Goal: Task Accomplishment & Management: Manage account settings

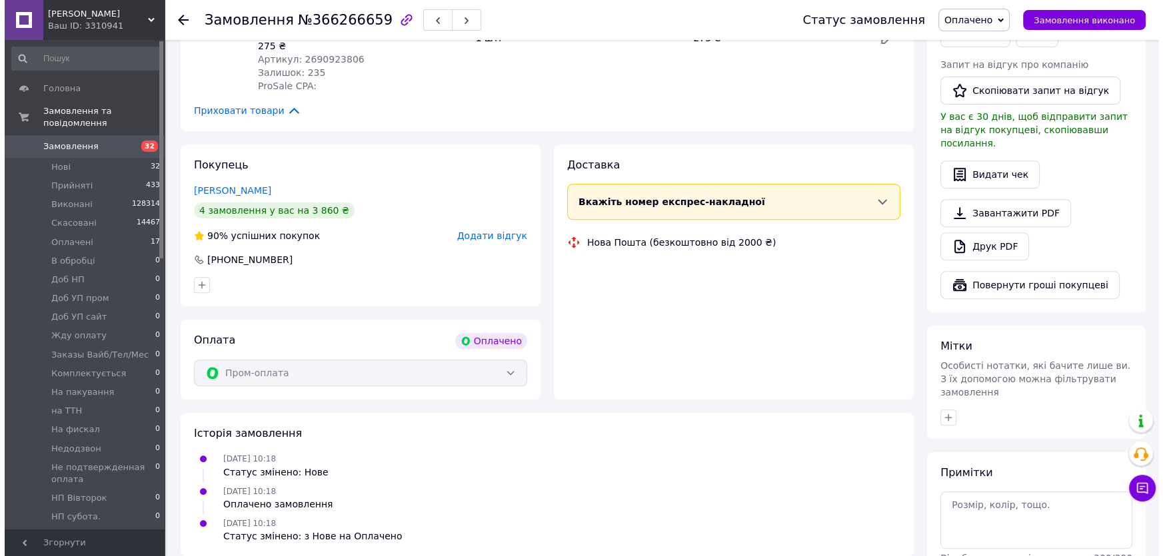
scroll to position [642, 0]
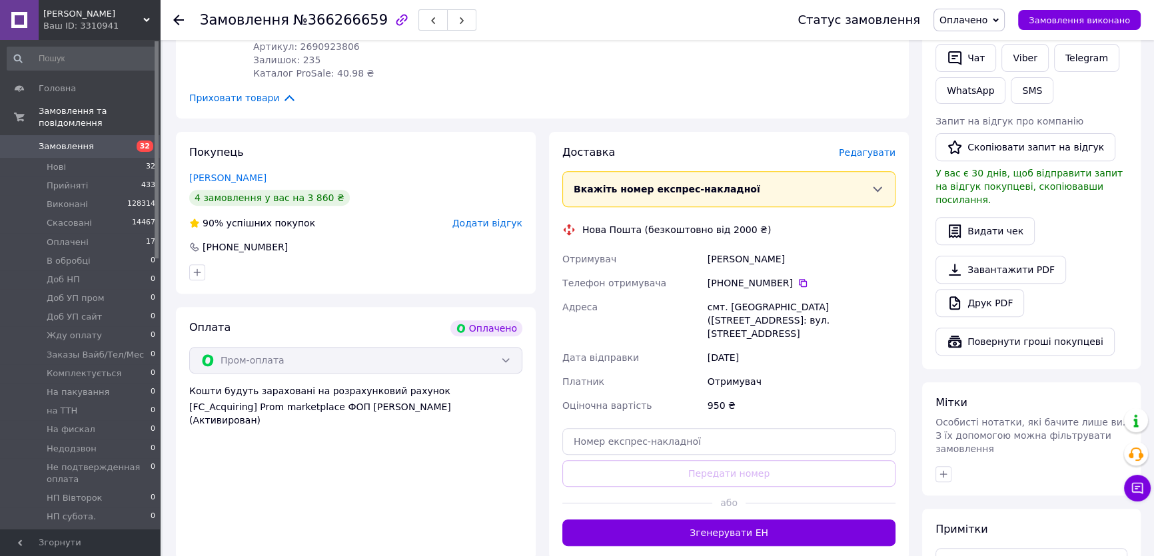
click at [868, 147] on span "Редагувати" at bounding box center [867, 152] width 57 height 11
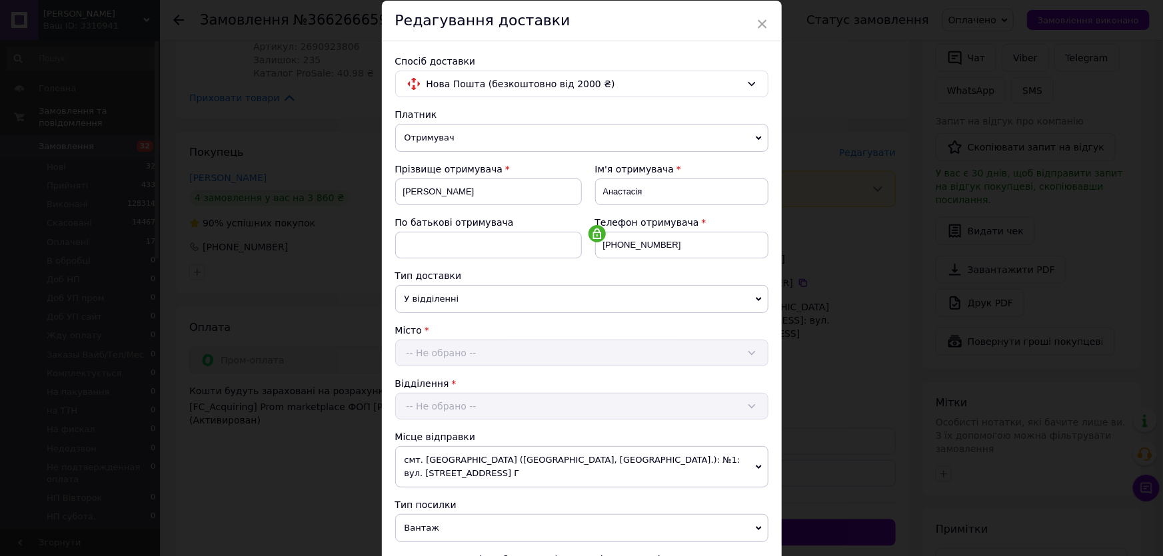
scroll to position [121, 0]
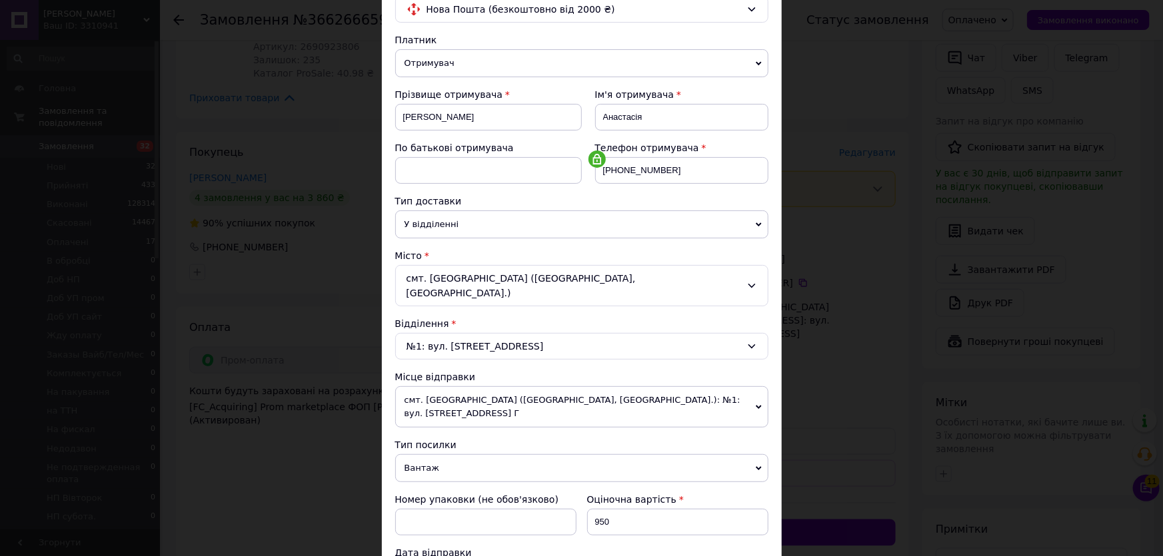
click at [472, 229] on span "У відділенні" at bounding box center [581, 225] width 373 height 28
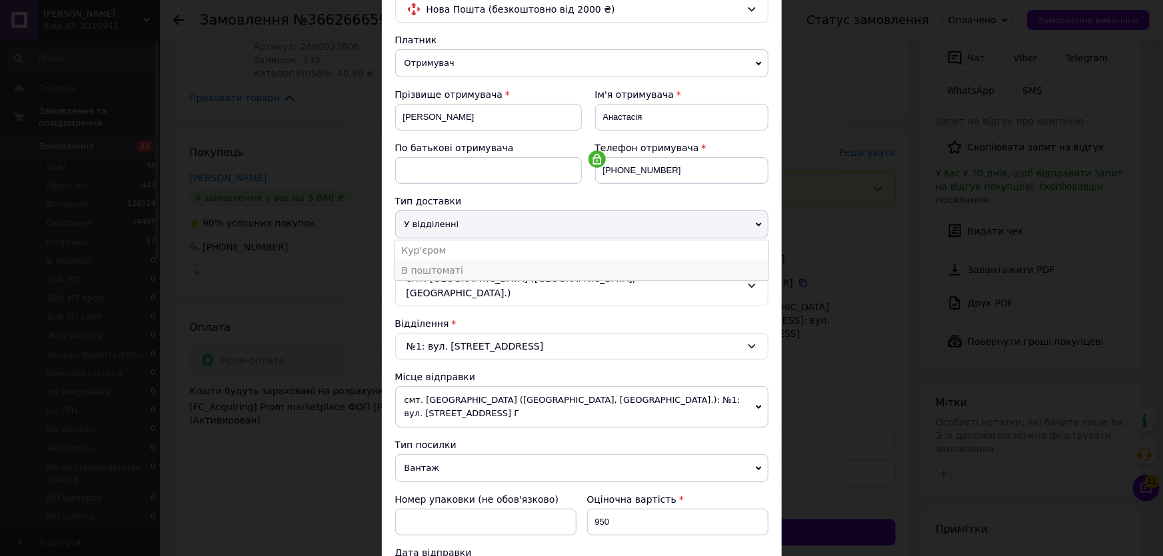
click at [465, 269] on li "В поштоматі" at bounding box center [581, 271] width 373 height 20
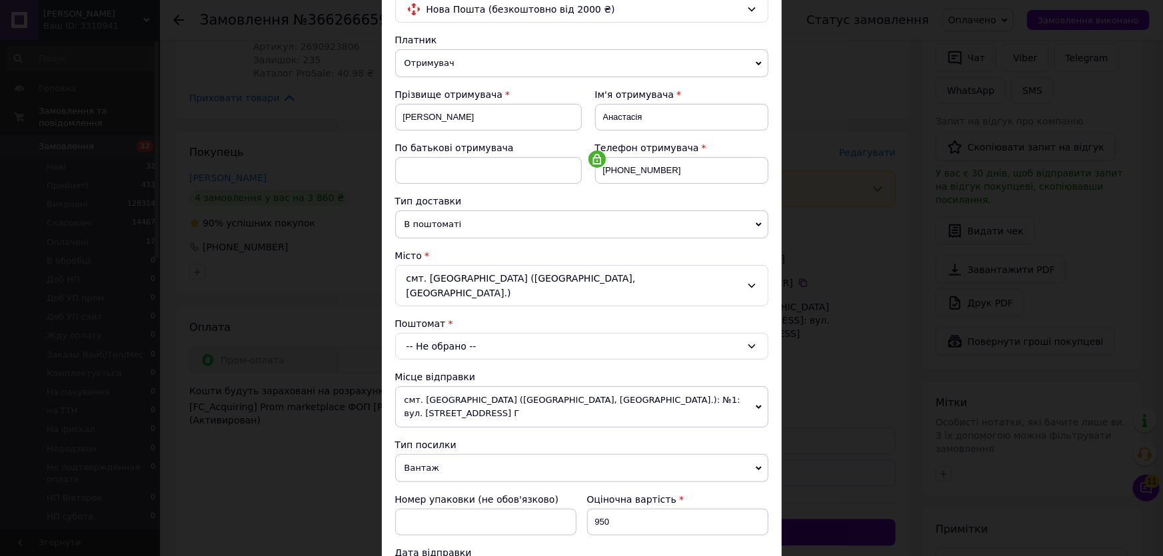
click at [460, 335] on div "-- Не обрано --" at bounding box center [581, 346] width 373 height 27
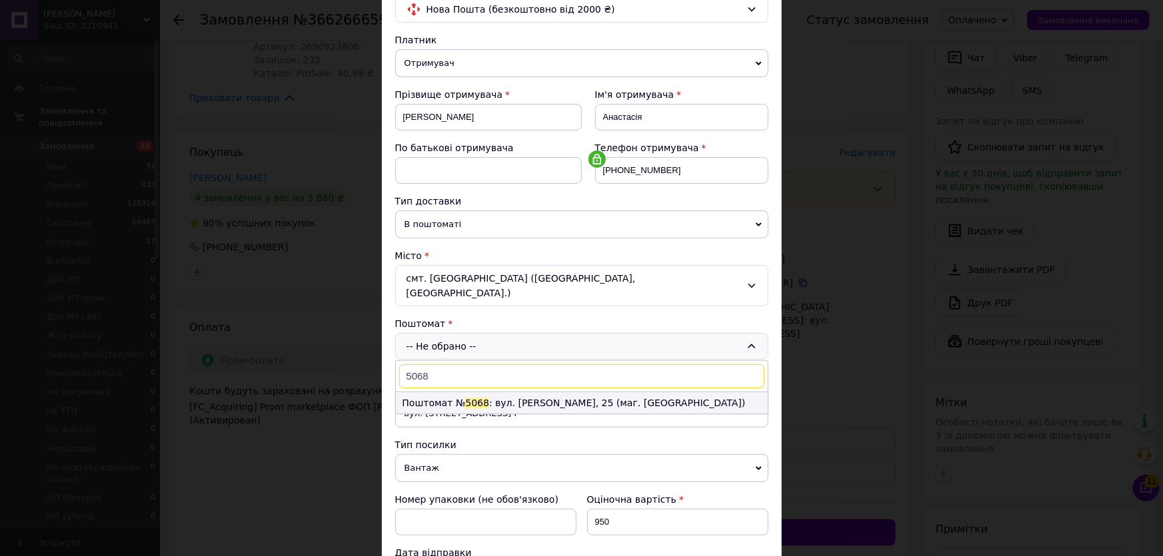
type input "5068"
click at [488, 392] on li "Поштомат № 5068 : вул. Ціолковського, 25 (маг. АТБ)" at bounding box center [582, 402] width 372 height 21
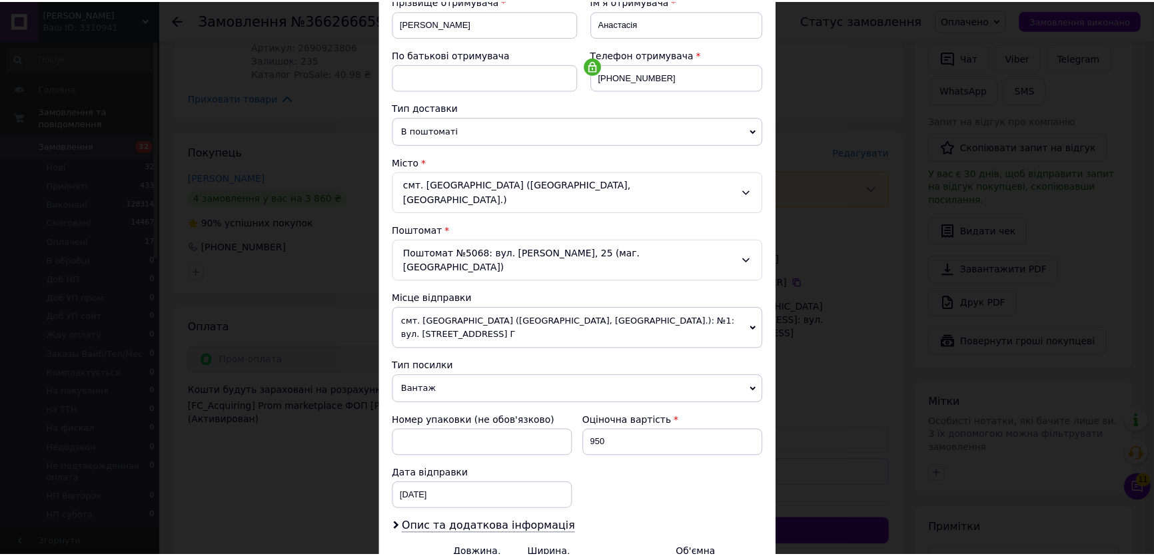
scroll to position [340, 0]
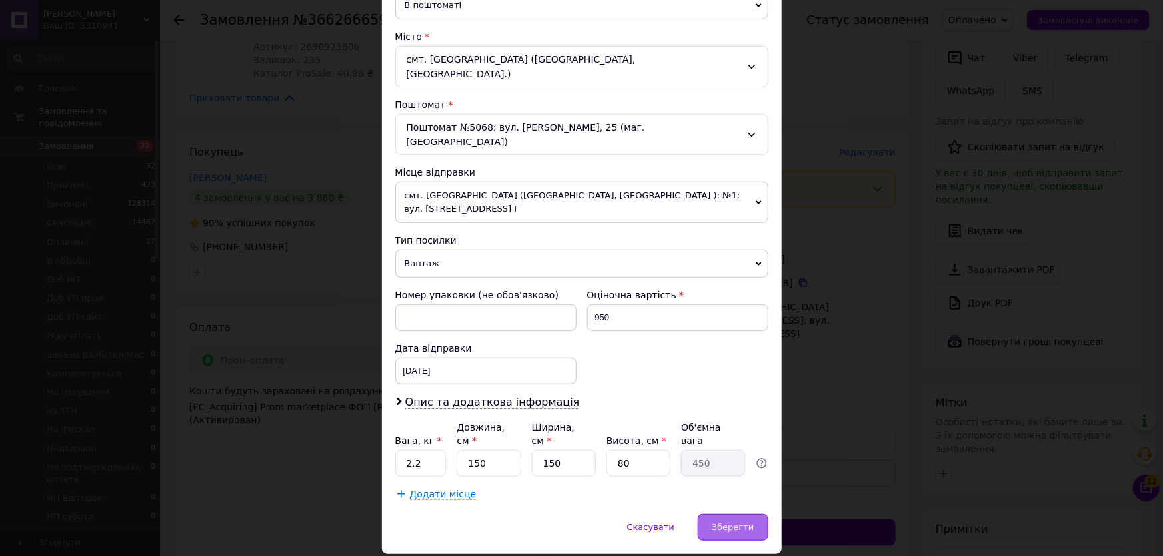
click at [732, 522] on span "Зберегти" at bounding box center [733, 527] width 42 height 10
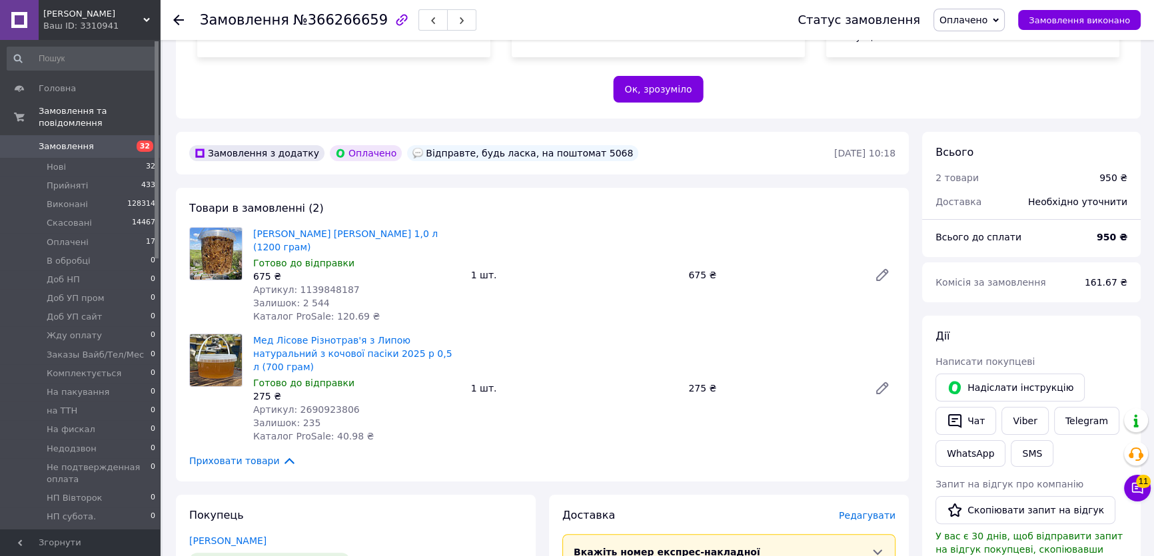
scroll to position [339, 0]
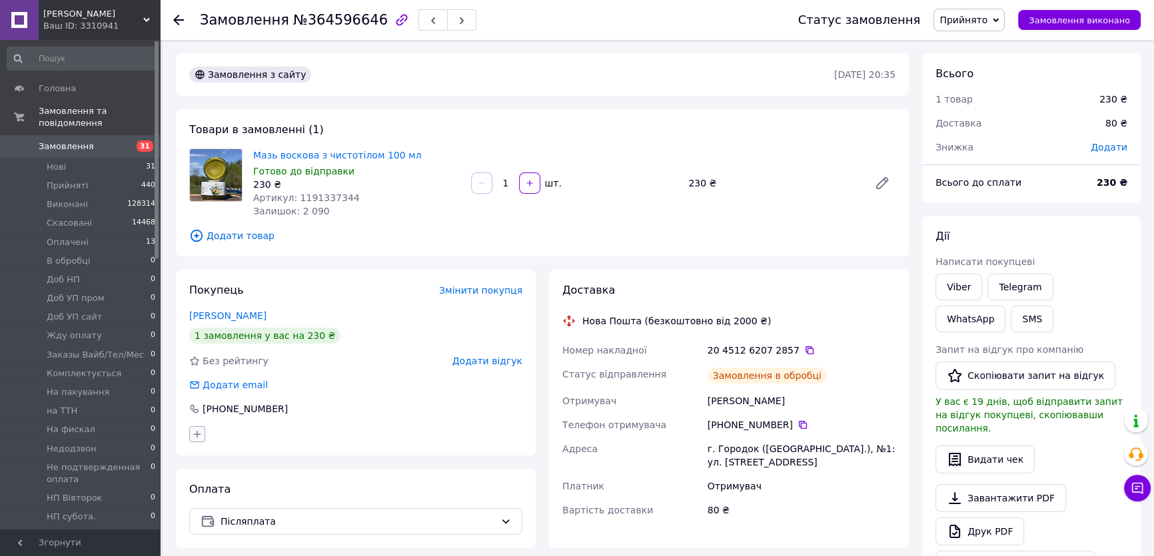
click at [196, 432] on icon "button" at bounding box center [197, 434] width 11 height 11
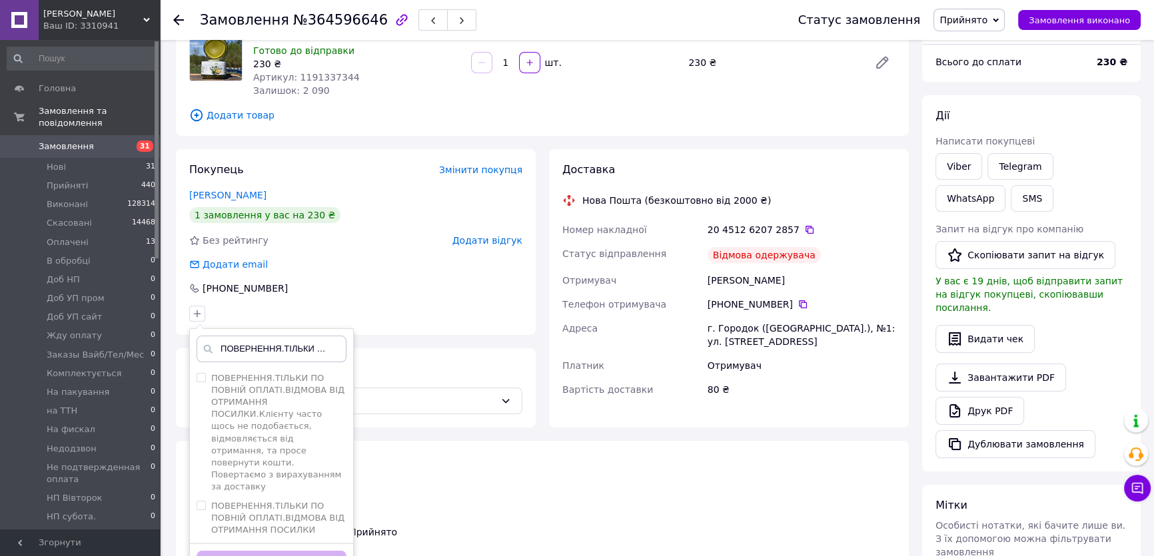
scroll to position [0, 231]
type input "ПОВЕРНЕННЯ.ТІЛЬКИ ПО ПОВНІЙ ОПЛАТІ.ВІДМОВА ВІД ОТРИМАННЯ ПОСИЛКИ"
click at [200, 501] on input "ПОВЕРНЕННЯ.ТІЛЬКИ ПО ПОВНІЙ ОПЛАТІ.ВІДМОВА ВІД ОТРИМАННЯ ПОСИЛКИ" at bounding box center [201, 505] width 9 height 9
checkbox input "true"
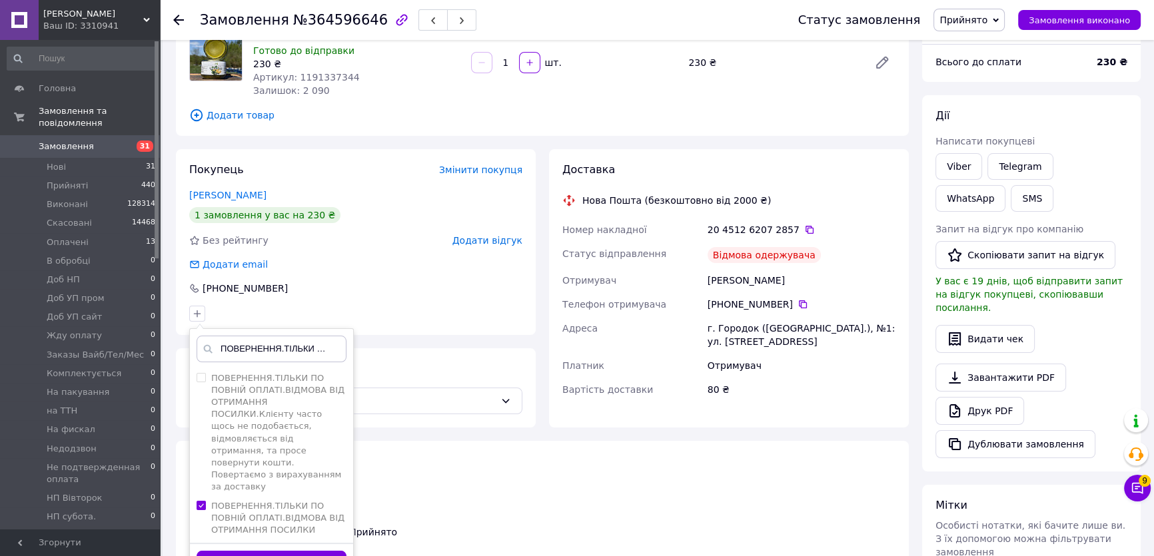
click at [270, 551] on button "Додати мітку" at bounding box center [272, 564] width 150 height 26
